Goal: Information Seeking & Learning: Learn about a topic

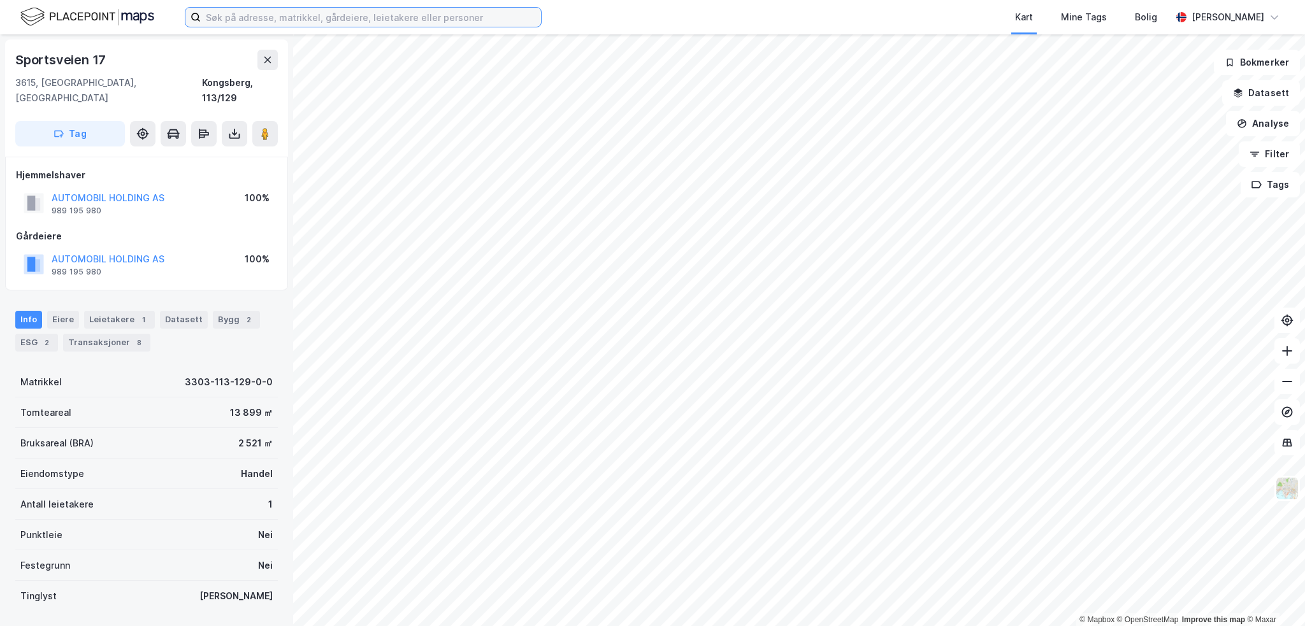
click at [436, 15] on input at bounding box center [371, 17] width 340 height 19
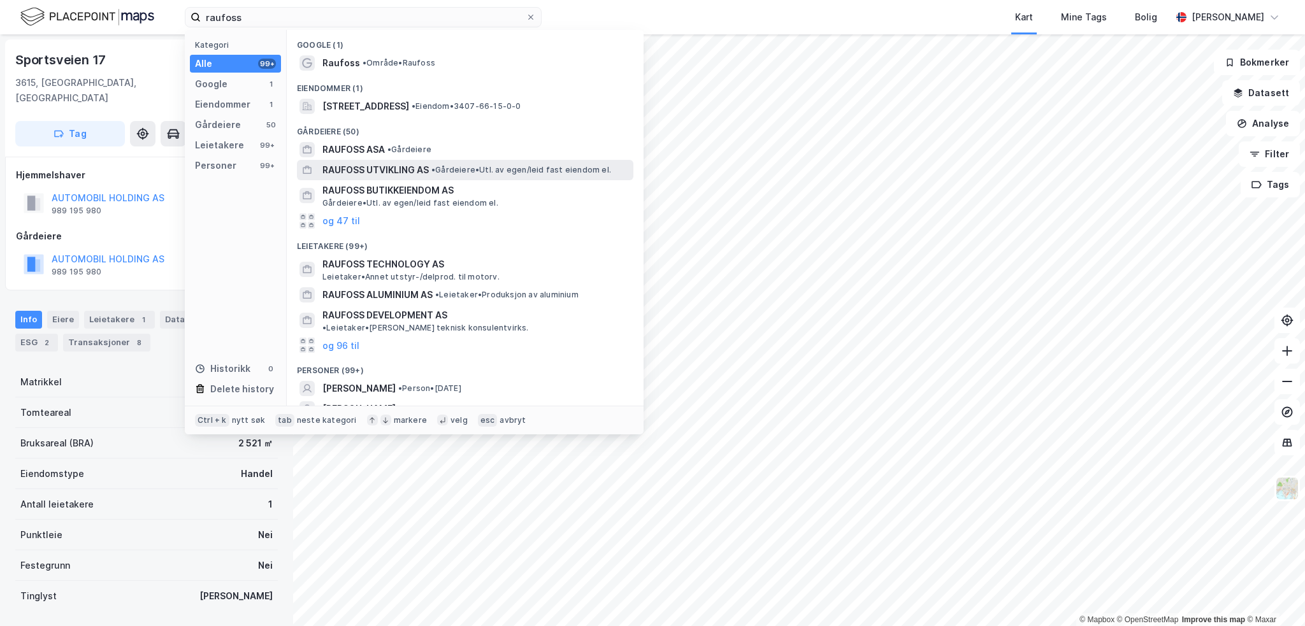
click at [465, 170] on span "• Gårdeiere • Utl. av egen/leid fast eiendom el." at bounding box center [521, 170] width 180 height 10
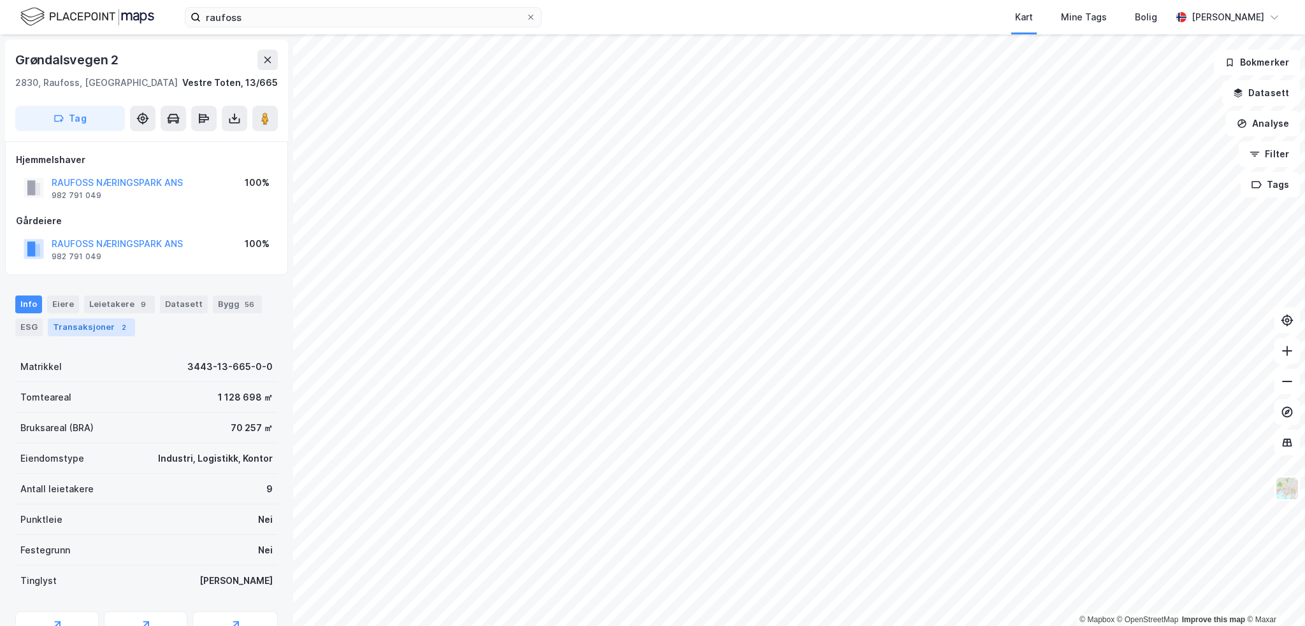
click at [110, 325] on div "Transaksjoner 2" at bounding box center [91, 328] width 87 height 18
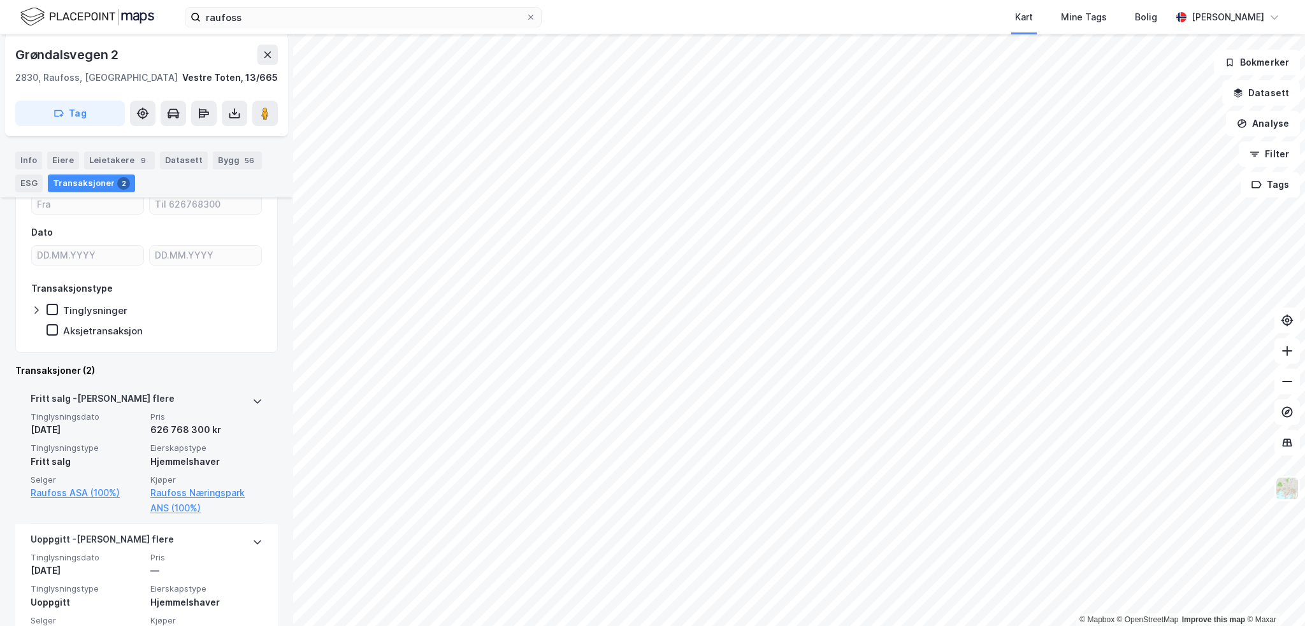
scroll to position [229, 0]
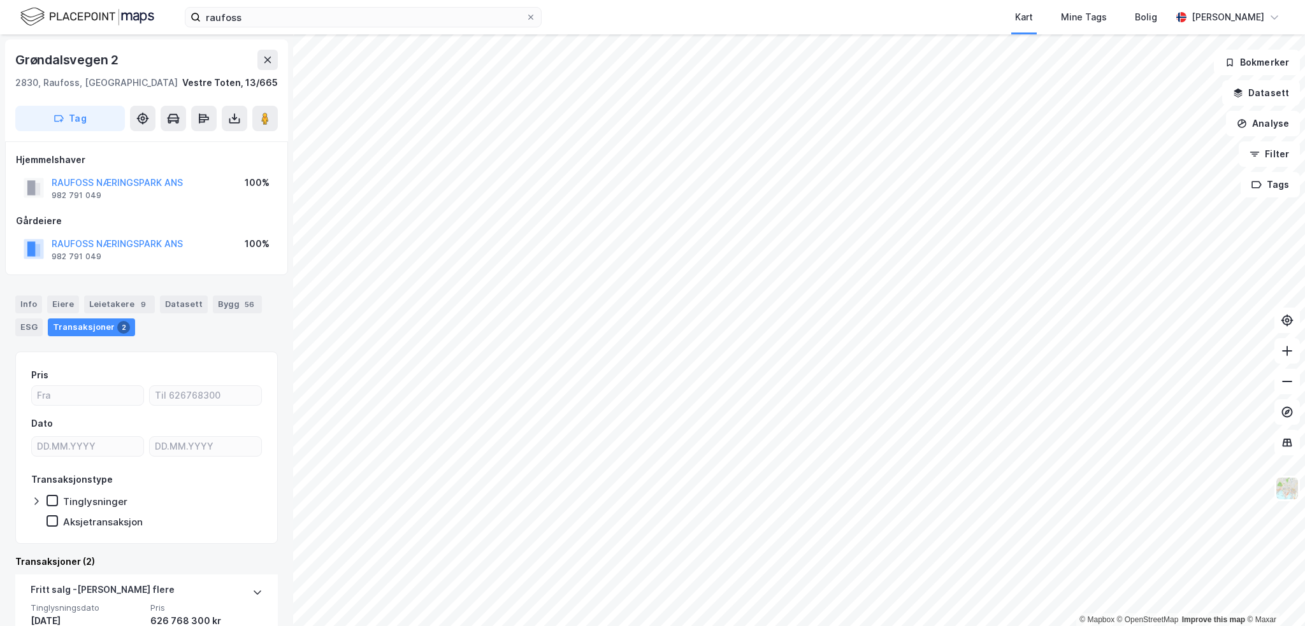
click at [138, 234] on div "RAUFOSS NÆRINGSPARK ANS 982 791 049 100%" at bounding box center [146, 249] width 261 height 31
click at [0, 0] on button "RAUFOSS NÆRINGSPARK ANS" at bounding box center [0, 0] width 0 height 0
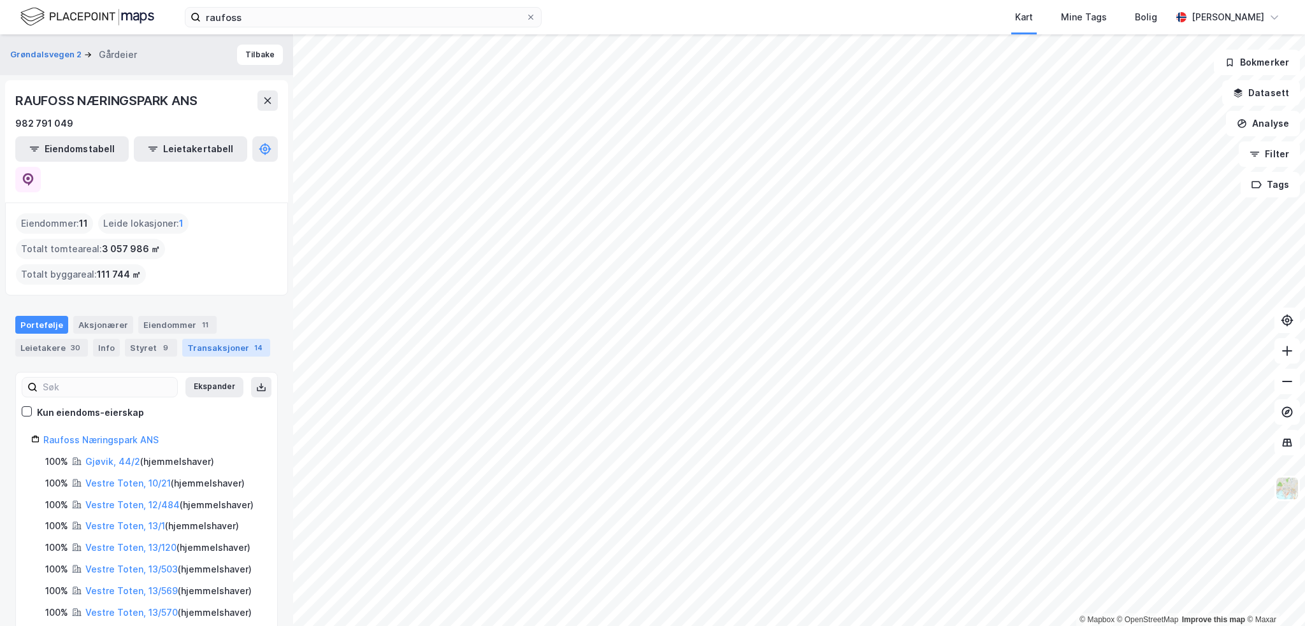
click at [212, 339] on div "Transaksjoner 14" at bounding box center [226, 348] width 88 height 18
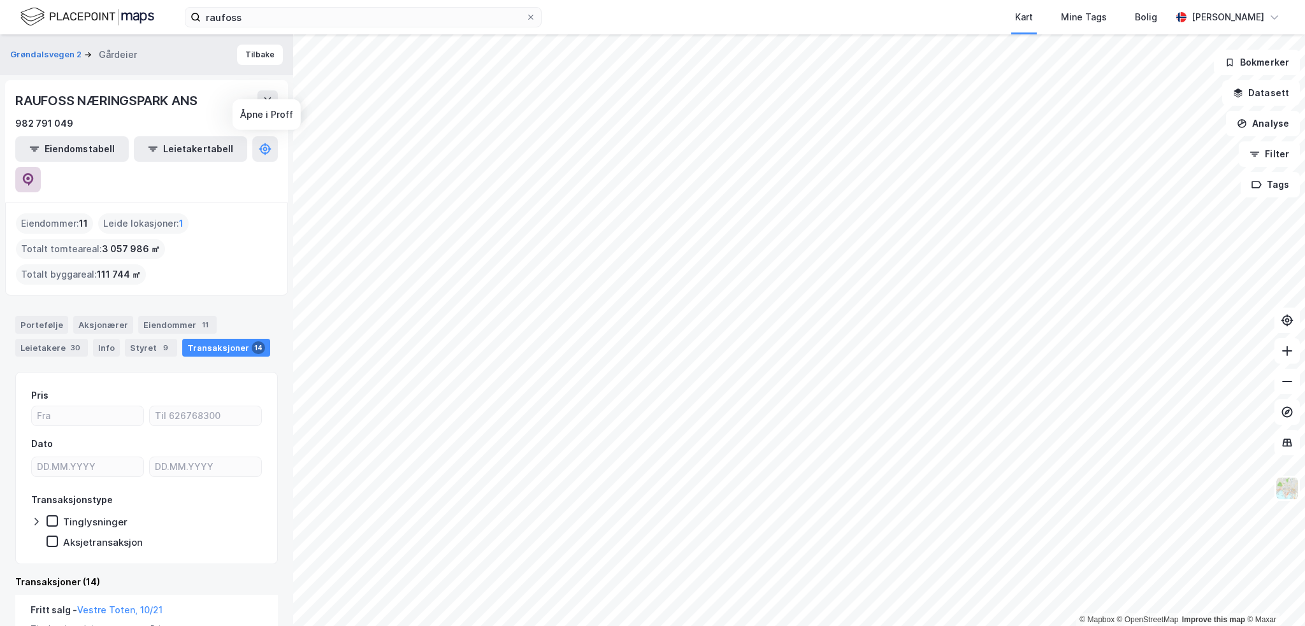
click at [34, 173] on icon at bounding box center [28, 179] width 11 height 13
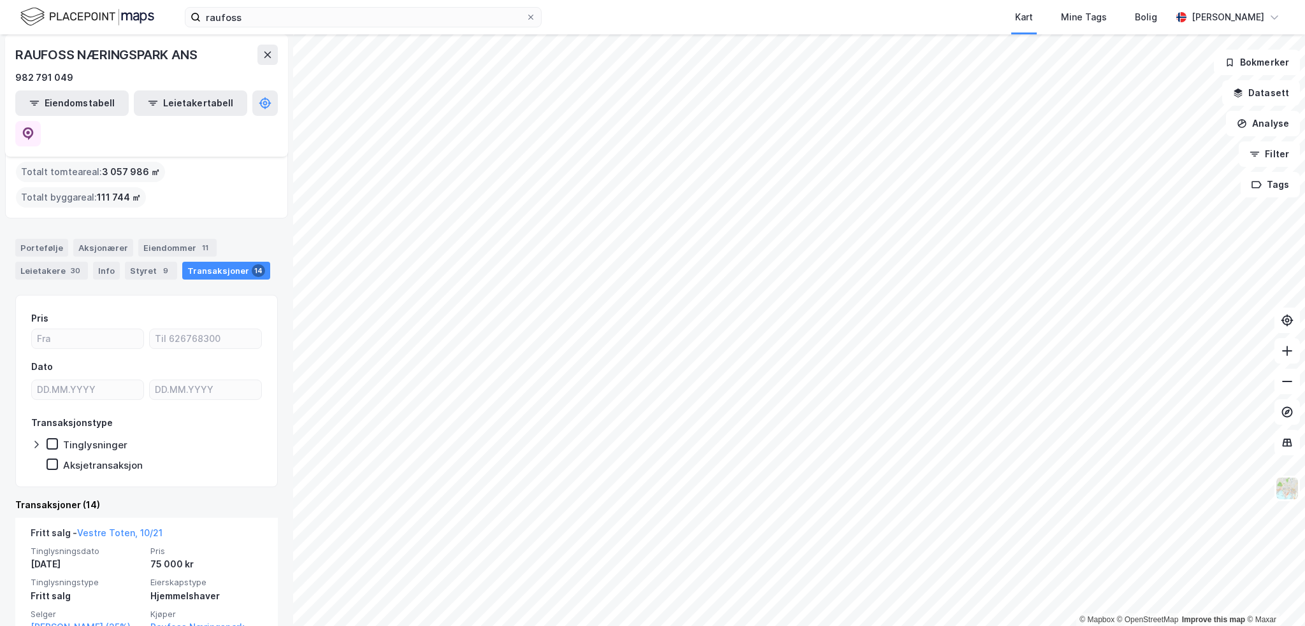
scroll to position [382, 0]
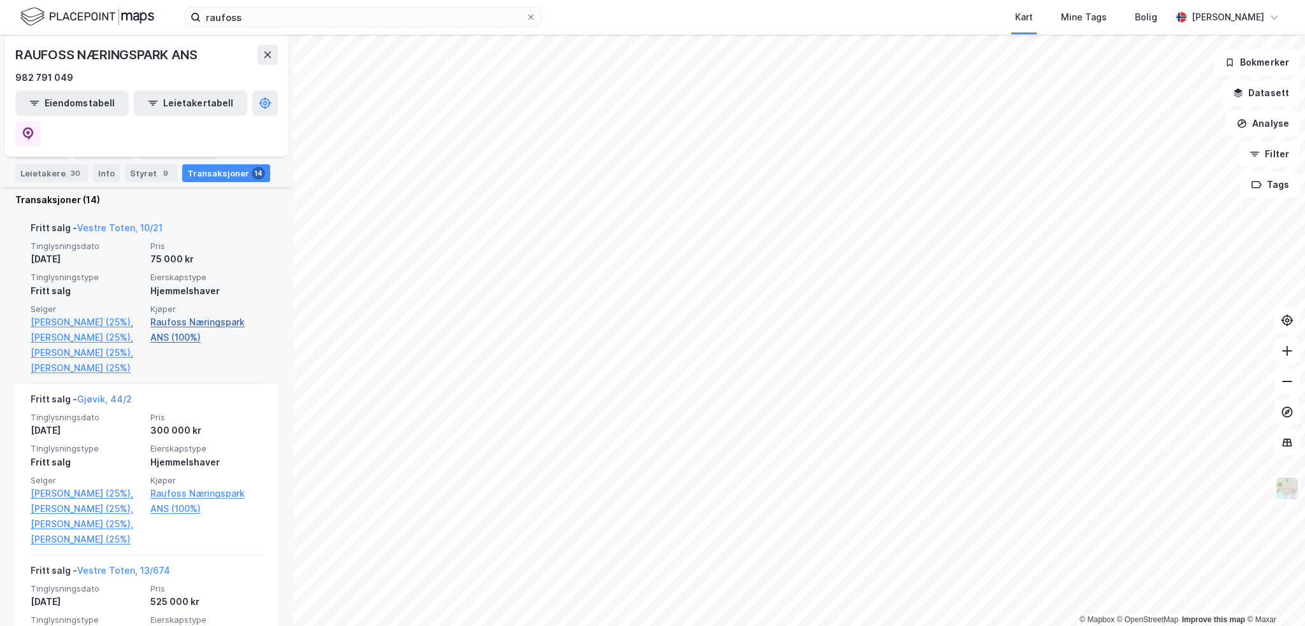
click at [172, 315] on link "Raufoss Næringspark ANS (100%)" at bounding box center [206, 330] width 112 height 31
click at [176, 315] on link "Raufoss Næringspark ANS (100%)" at bounding box center [206, 330] width 112 height 31
click at [180, 315] on link "Raufoss Næringspark ANS (100%)" at bounding box center [206, 330] width 112 height 31
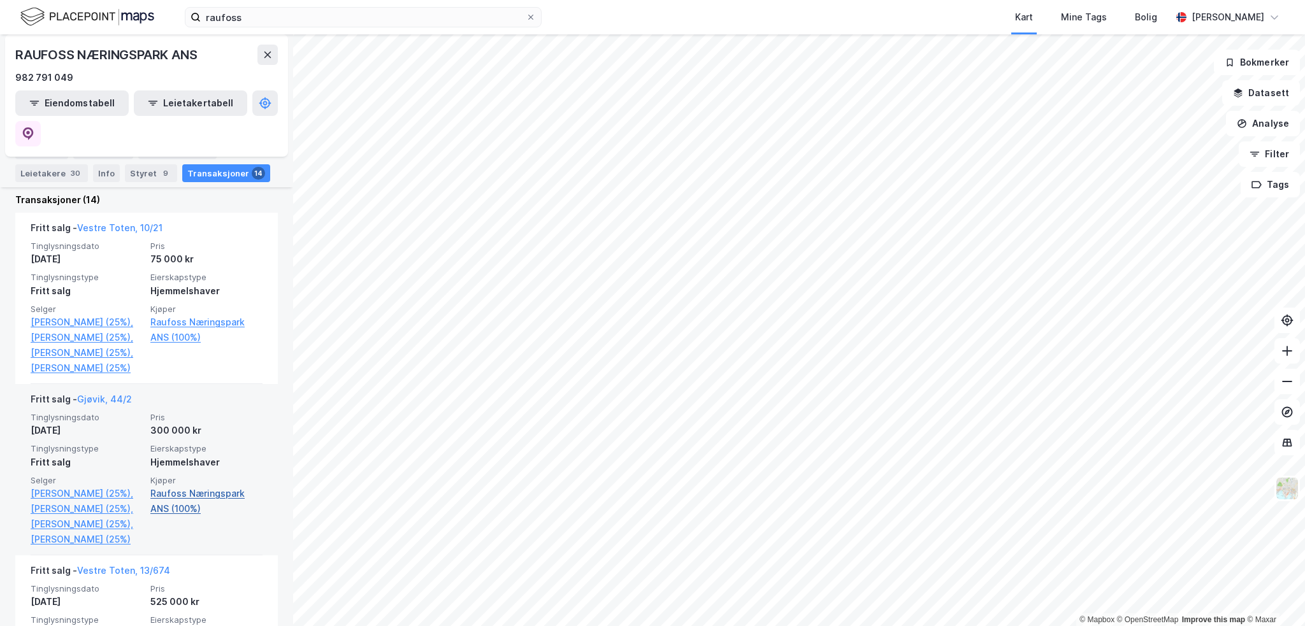
click at [170, 492] on link "Raufoss Næringspark ANS (100%)" at bounding box center [206, 501] width 112 height 31
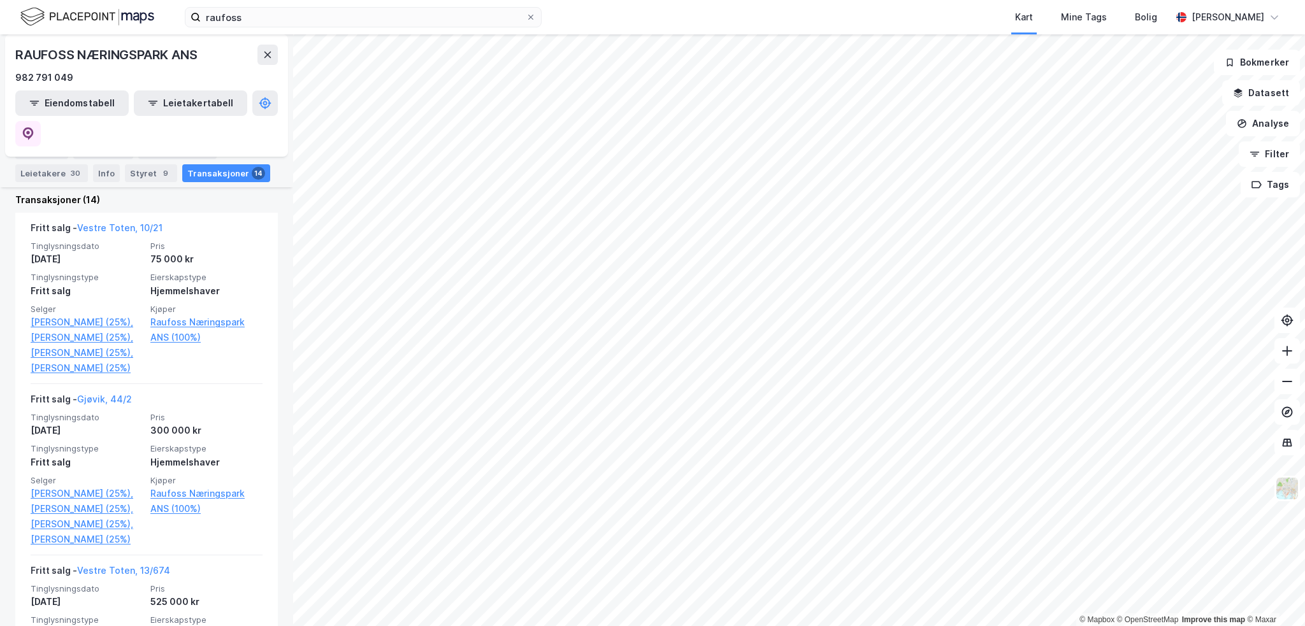
click at [147, 58] on div "RAUFOSS NÆRINGSPARK ANS" at bounding box center [107, 55] width 184 height 20
click at [147, 57] on div "RAUFOSS NÆRINGSPARK ANS" at bounding box center [107, 55] width 184 height 20
copy div "RAUFOSS NÆRINGSPARK ANS"
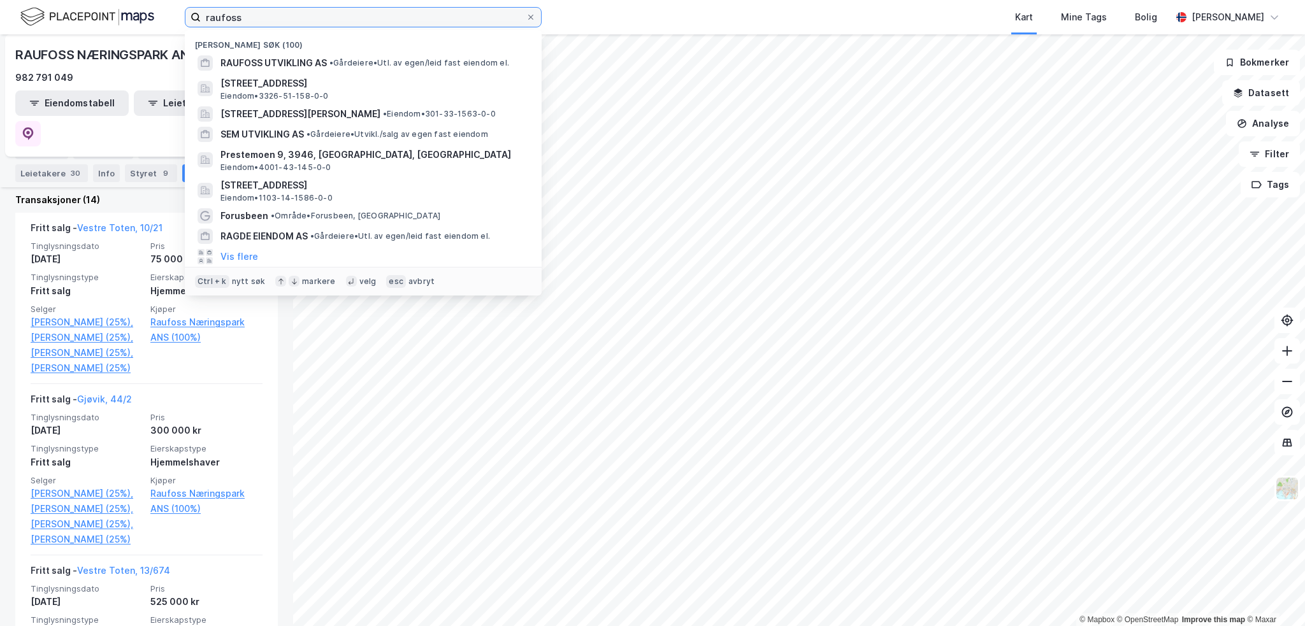
drag, startPoint x: 308, startPoint y: 25, endPoint x: 171, endPoint y: 12, distance: 137.0
click at [171, 12] on div "raufoss Nylige søk (100) RAUFOSS UTVIKLING AS • Gårdeiere • Utl. av egen/leid f…" at bounding box center [652, 17] width 1305 height 34
paste input "RAUFOSS NÆRINGSPARK ANS"
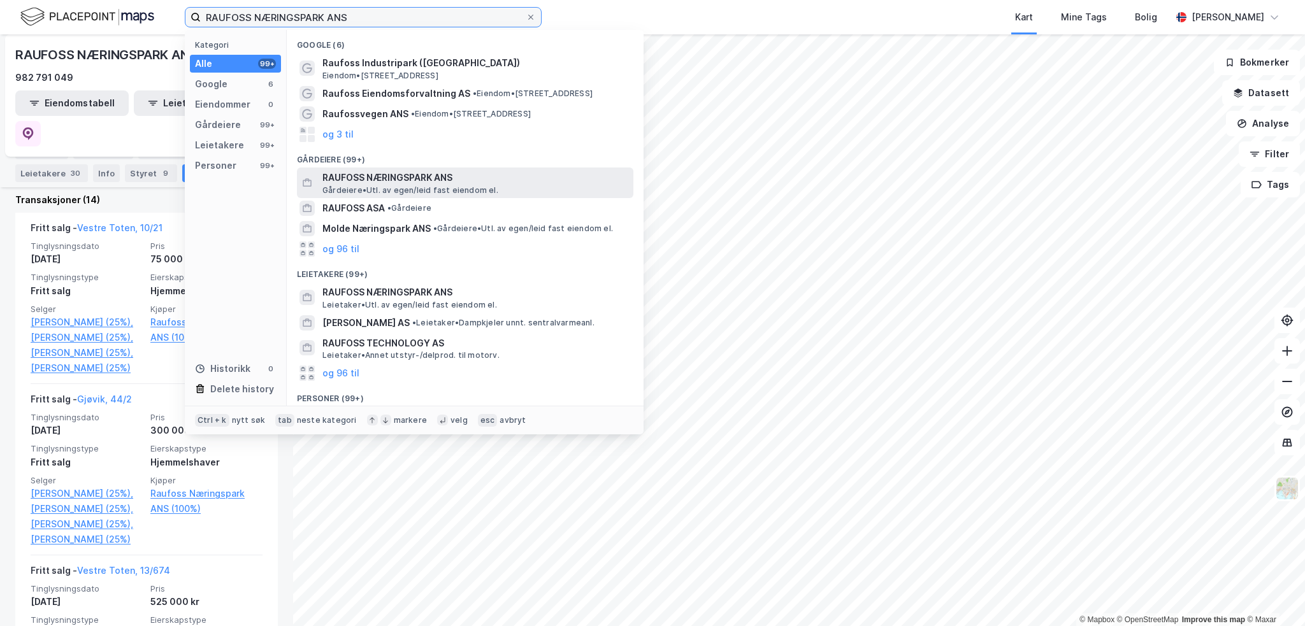
type input "RAUFOSS NÆRINGSPARK ANS"
click at [375, 183] on span "RAUFOSS NÆRINGSPARK ANS" at bounding box center [475, 177] width 306 height 15
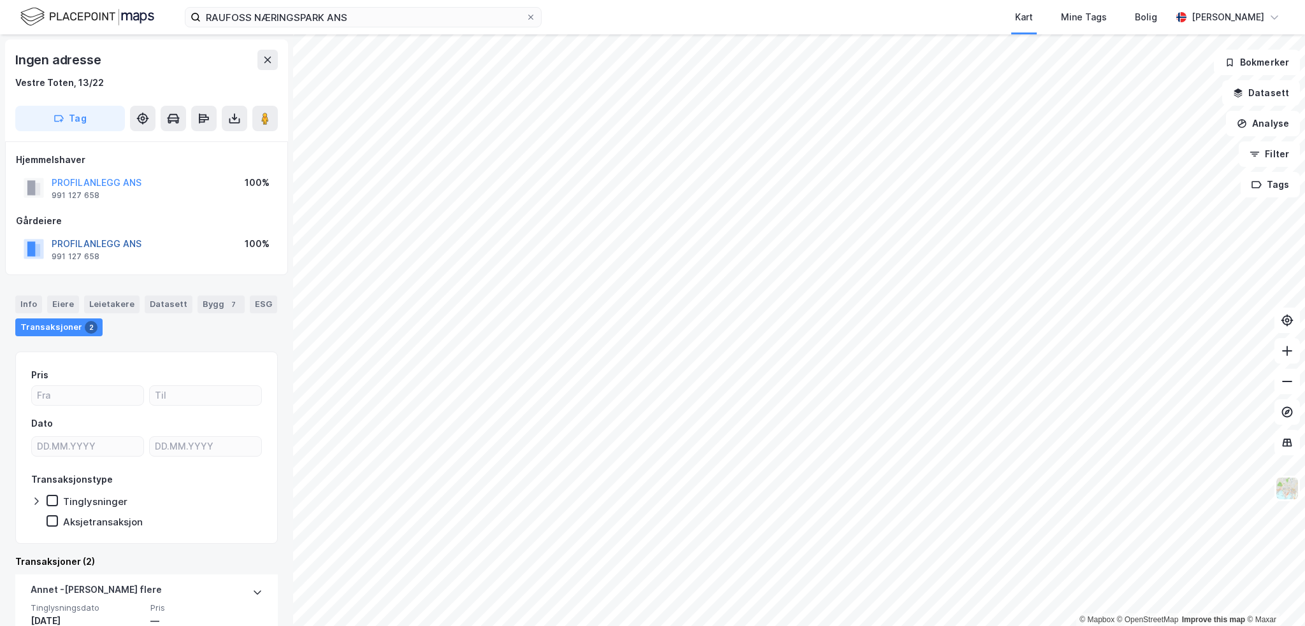
click at [0, 0] on button "PROFILANLEGG ANS" at bounding box center [0, 0] width 0 height 0
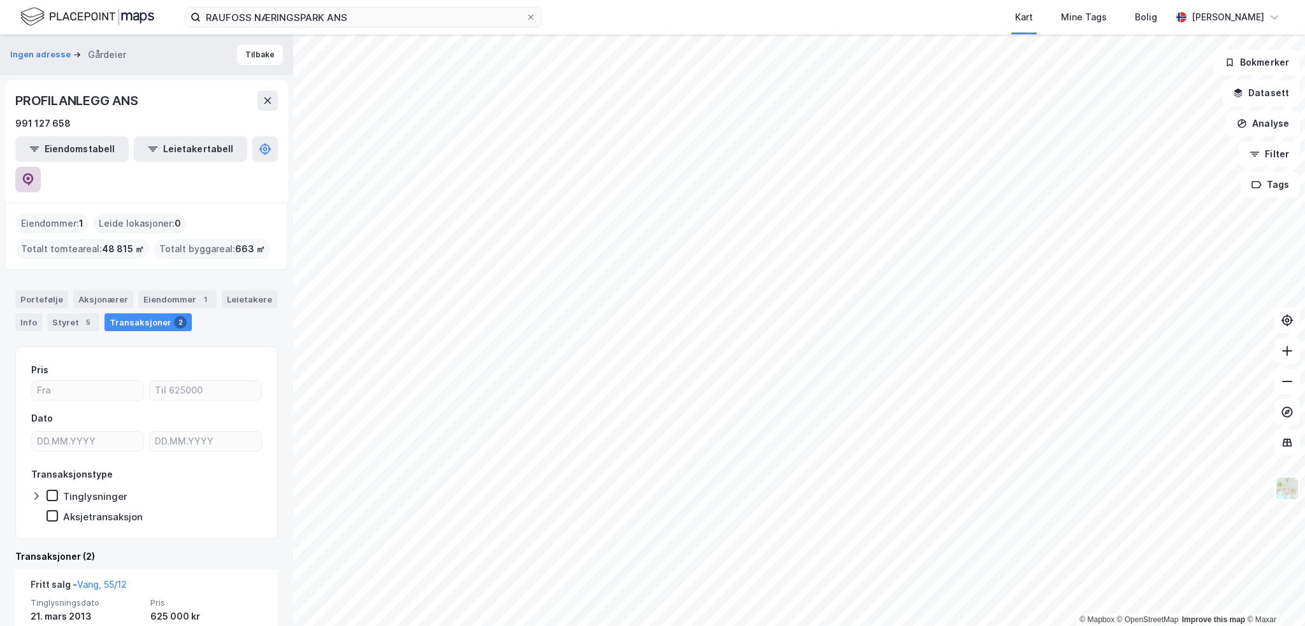
click at [41, 167] on button at bounding box center [27, 179] width 25 height 25
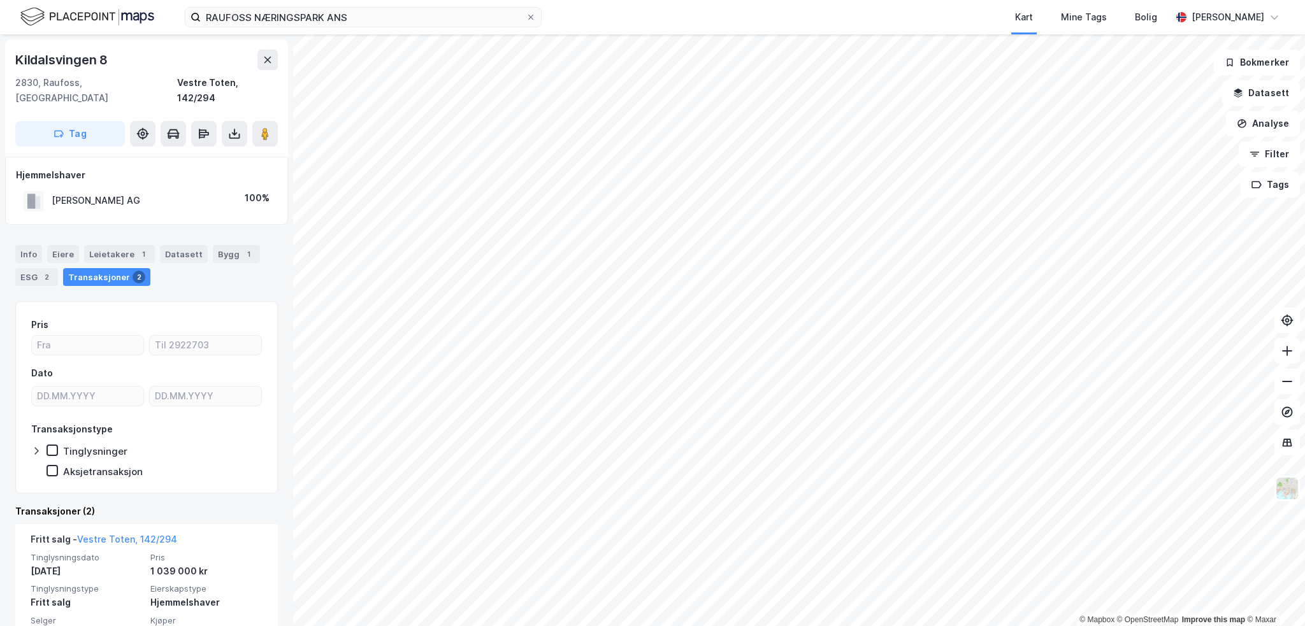
click at [76, 193] on div "[PERSON_NAME] AG" at bounding box center [96, 200] width 89 height 15
copy div "[PERSON_NAME] AG"
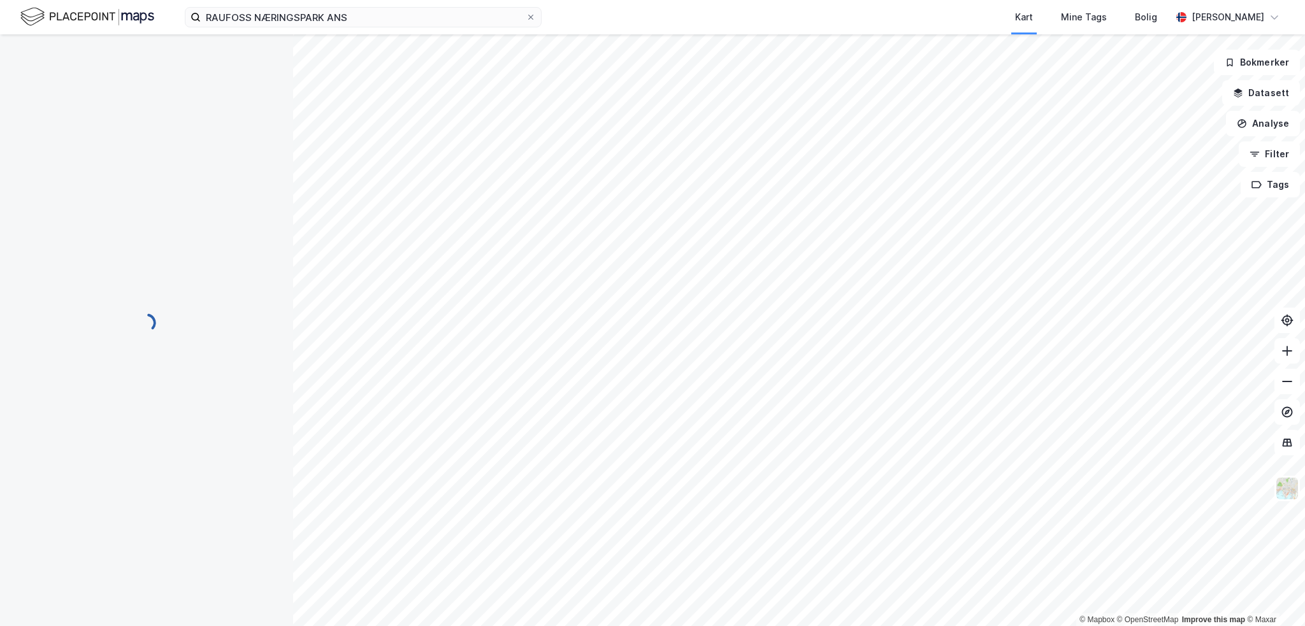
scroll to position [39, 0]
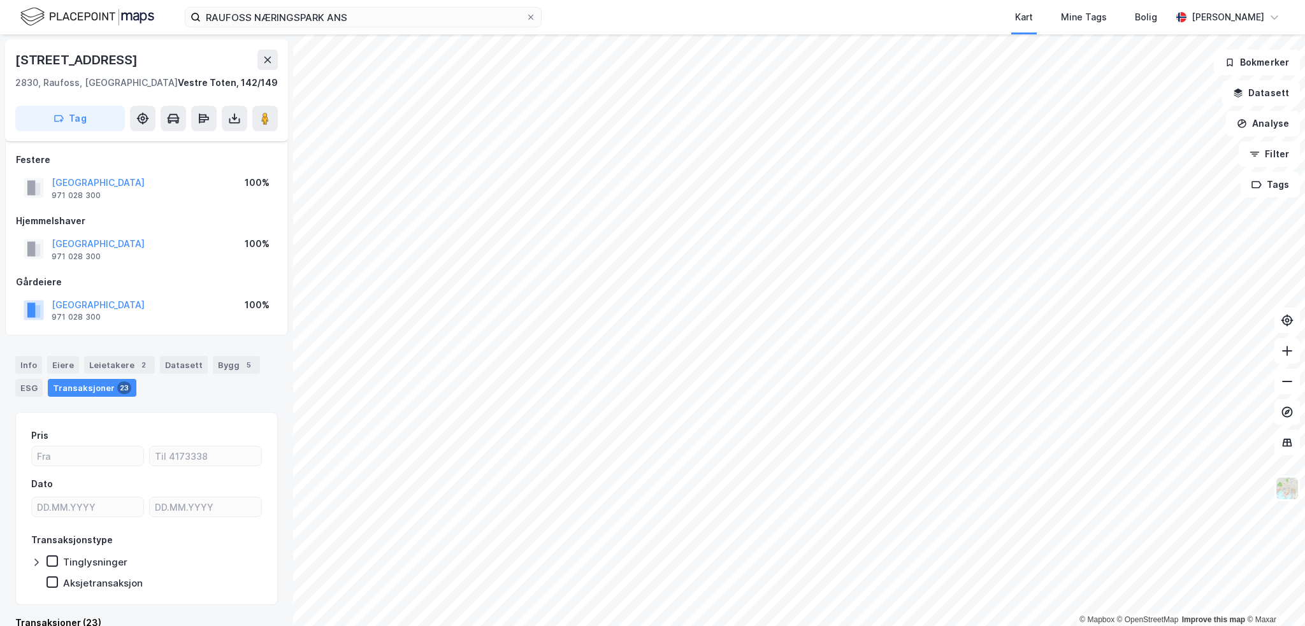
scroll to position [24, 0]
